Goal: Complete application form: Complete application form

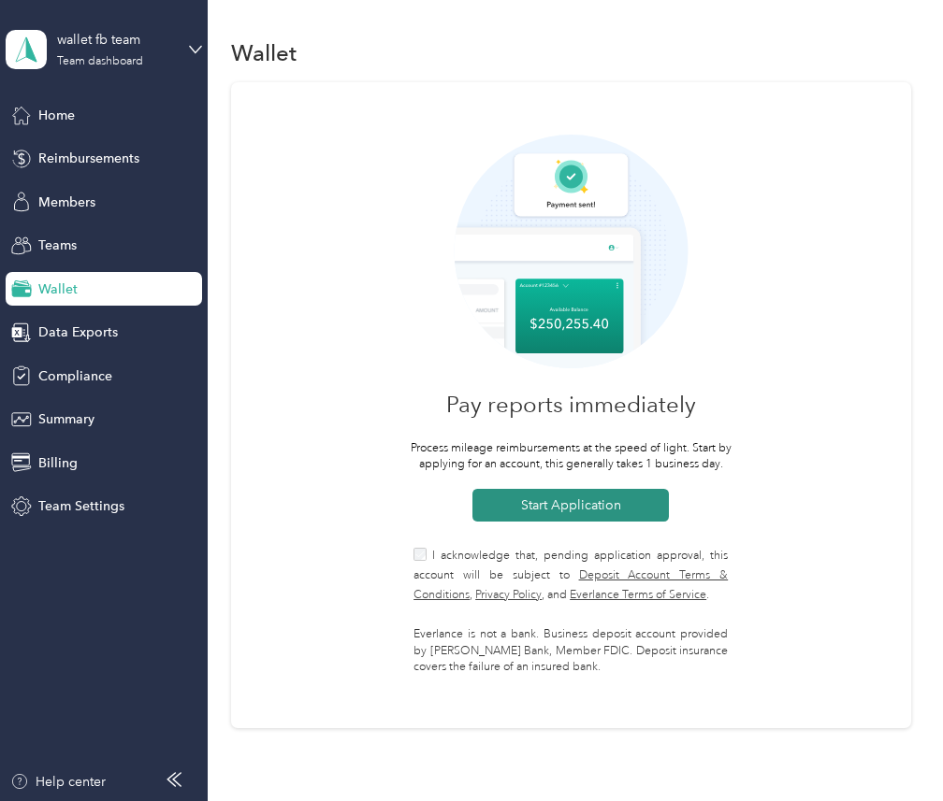
click at [637, 504] on button "Start Application" at bounding box center [570, 505] width 196 height 33
click at [532, 543] on div "Pay reports immediately Process mileage reimbursements at the speed of light. S…" at bounding box center [571, 405] width 680 height 646
click at [531, 553] on span "I acknowledge that, pending application approval, this account will be subject …" at bounding box center [570, 575] width 314 height 53
click at [568, 497] on button "Start Application" at bounding box center [570, 505] width 196 height 33
